Goal: Information Seeking & Learning: Learn about a topic

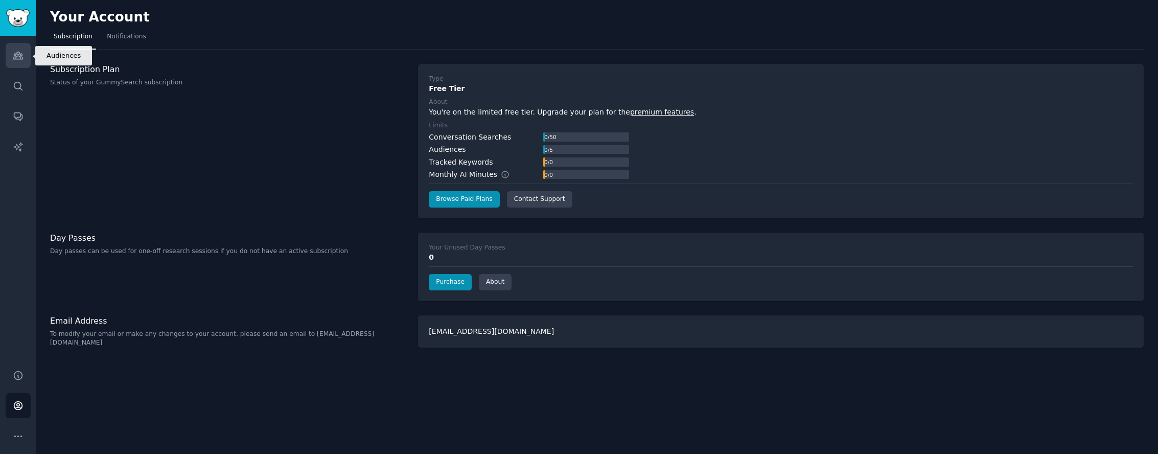
click at [17, 51] on icon "Sidebar" at bounding box center [18, 55] width 11 height 11
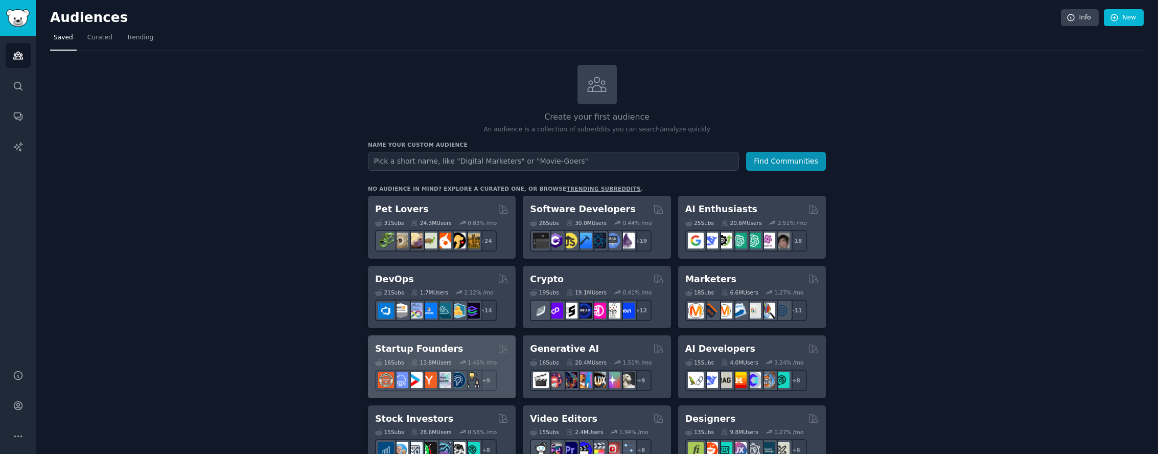
click at [417, 350] on h2 "Startup Founders" at bounding box center [419, 348] width 88 height 13
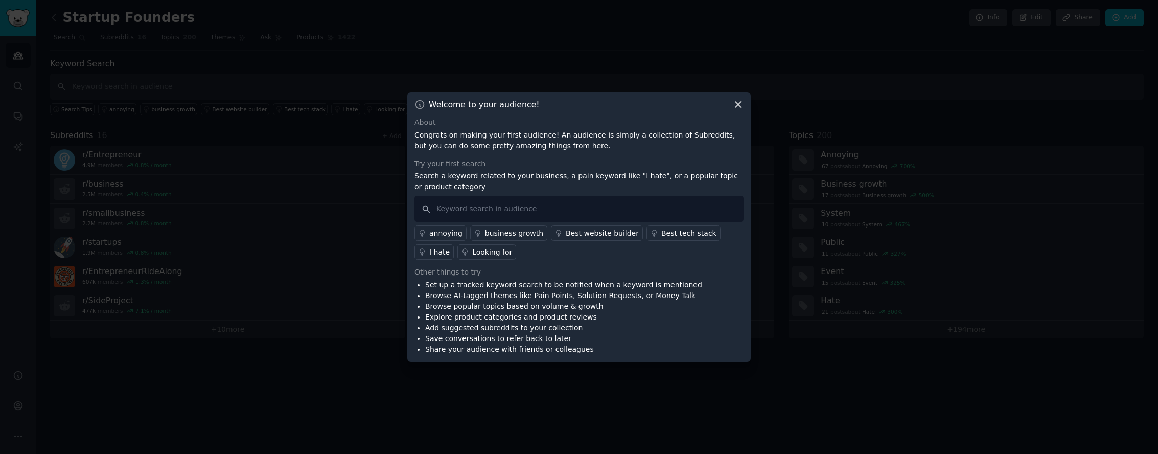
click at [446, 256] on div "I hate" at bounding box center [439, 252] width 20 height 11
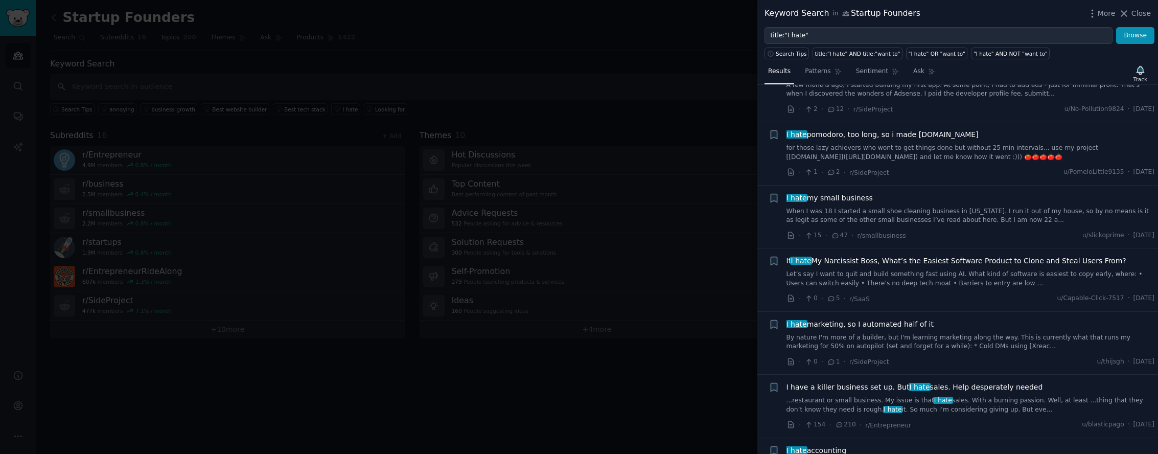
scroll to position [1126, 0]
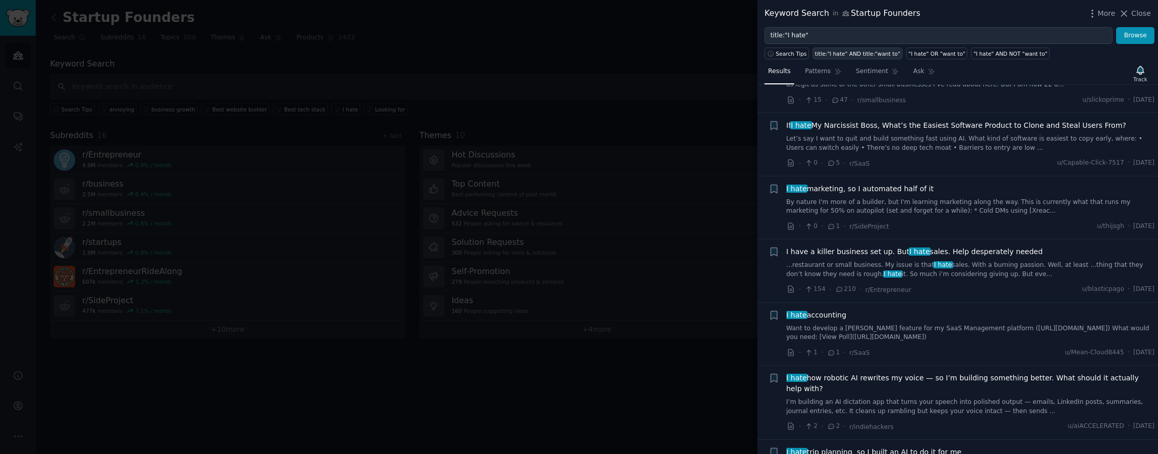
click at [869, 54] on div "title:"I hate" AND title:"want to"" at bounding box center [857, 53] width 85 height 7
type input "title:"I hate" AND title:"want to""
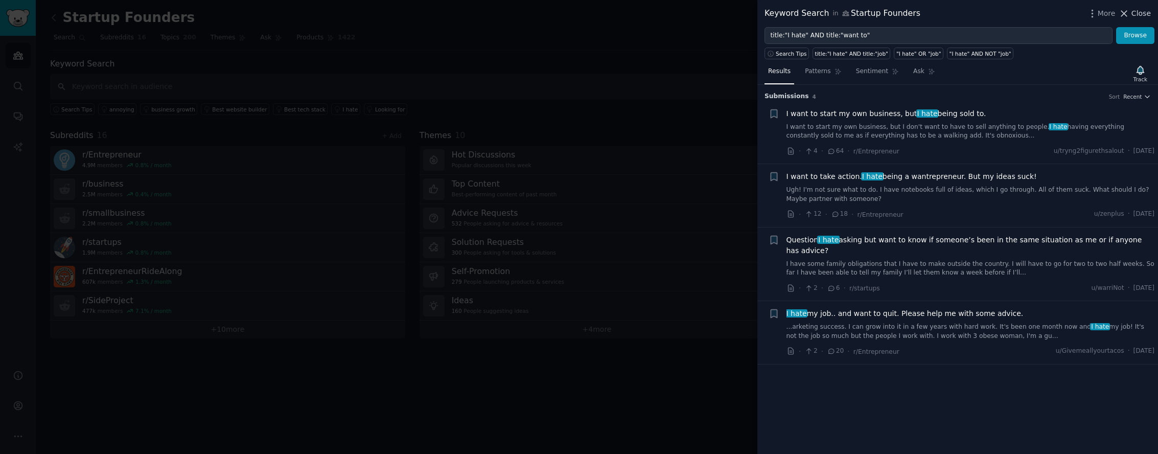
click at [1142, 11] on span "Close" at bounding box center [1141, 13] width 19 height 11
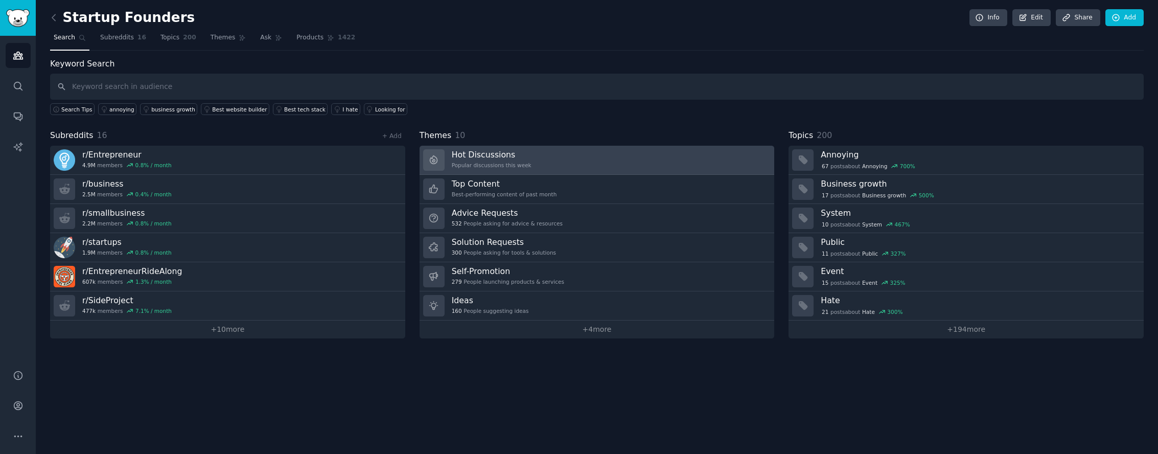
click at [539, 161] on link "Hot Discussions Popular discussions this week" at bounding box center [597, 160] width 355 height 29
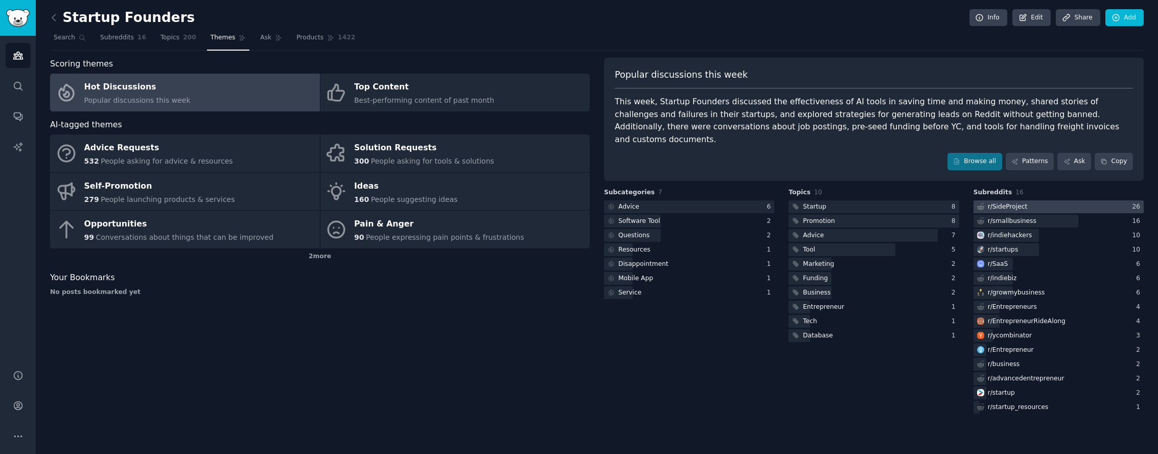
click at [999, 202] on div "r/ SideProject" at bounding box center [1008, 206] width 40 height 9
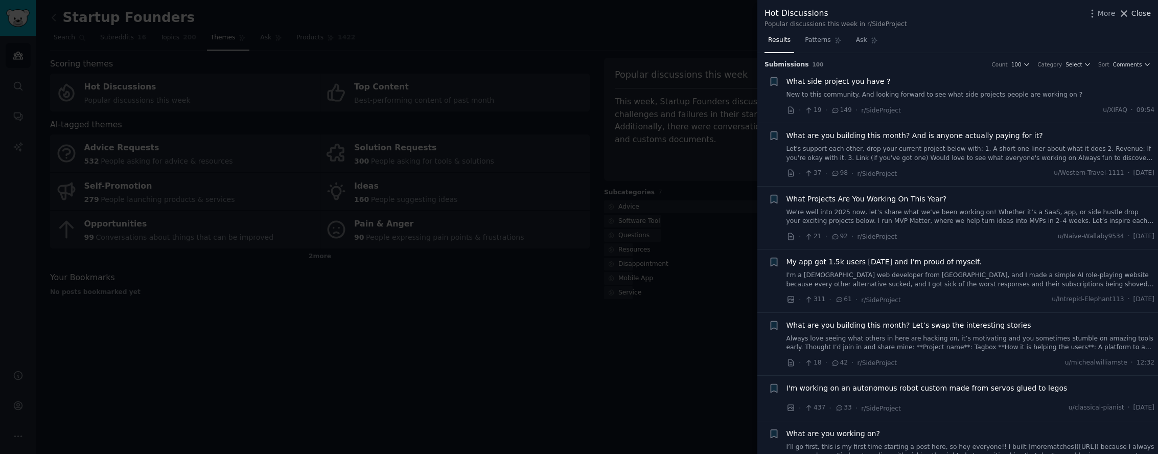
click at [1139, 16] on span "Close" at bounding box center [1141, 13] width 19 height 11
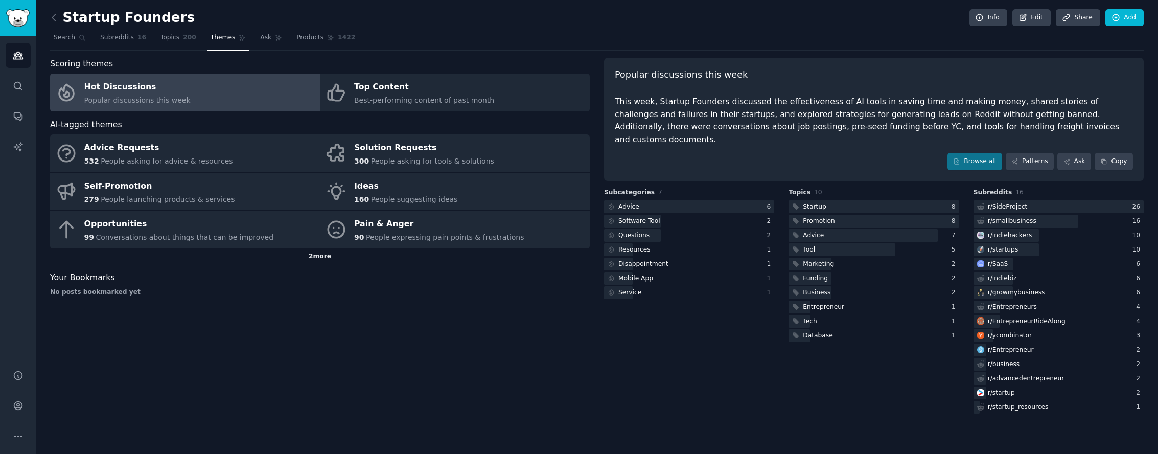
click at [312, 258] on div "2 more" at bounding box center [320, 256] width 540 height 16
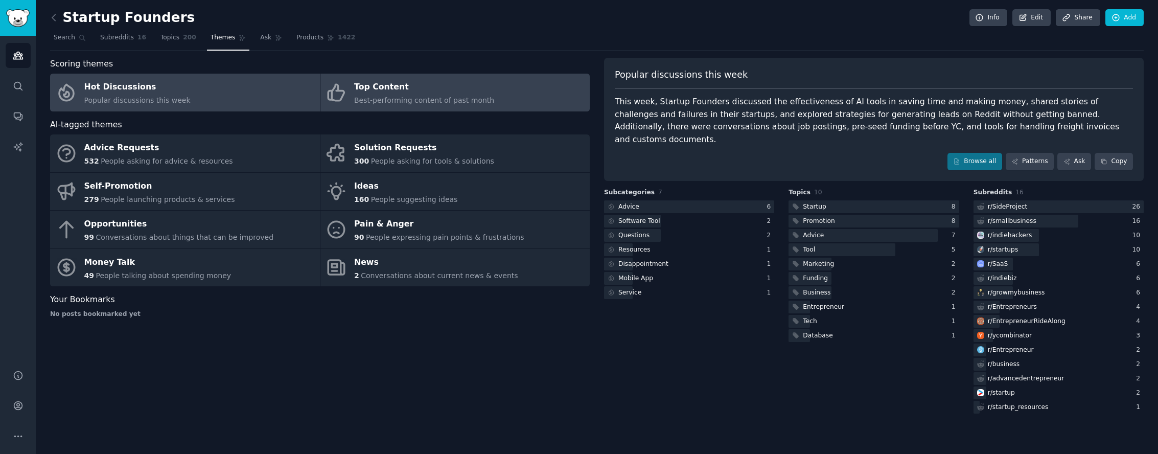
click at [380, 93] on div "Top Content" at bounding box center [424, 87] width 140 height 16
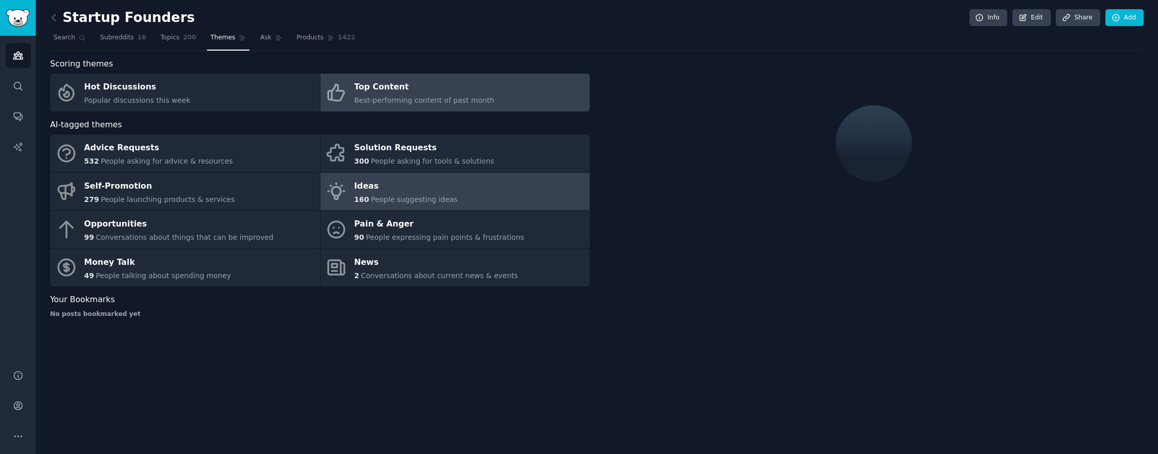
click at [440, 207] on link "Ideas 160 People suggesting ideas" at bounding box center [455, 192] width 270 height 38
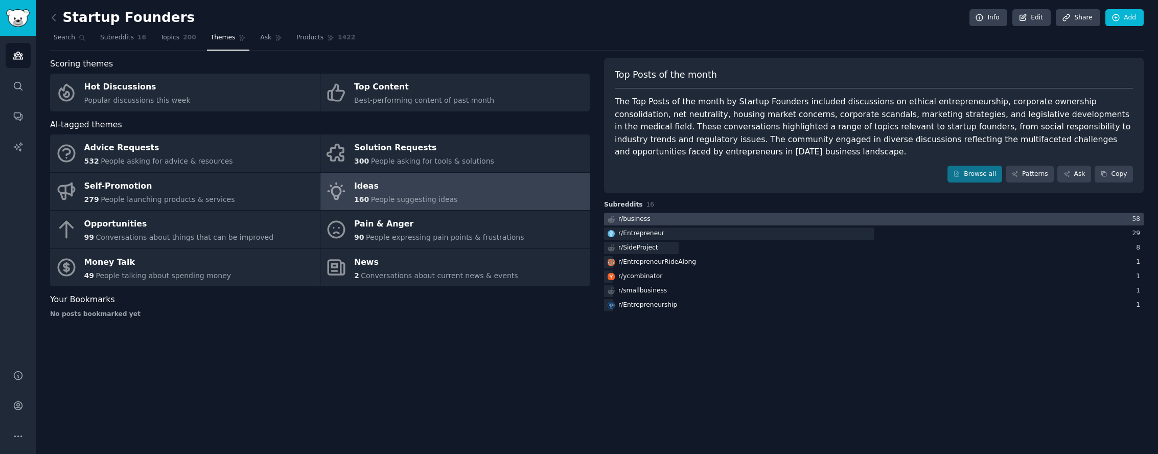
click at [708, 222] on div at bounding box center [874, 219] width 540 height 13
